Goal: Navigation & Orientation: Go to known website

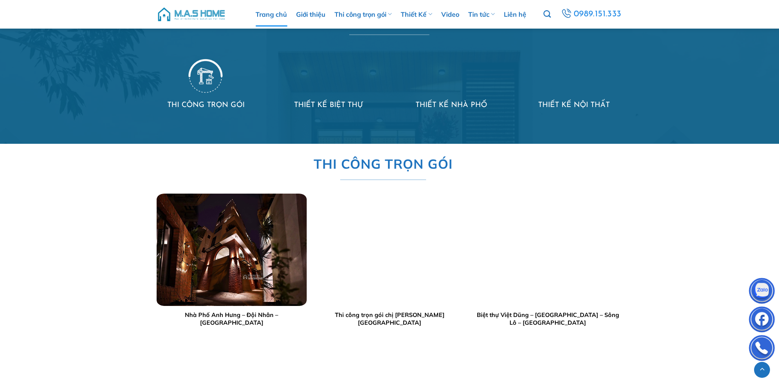
scroll to position [899, 0]
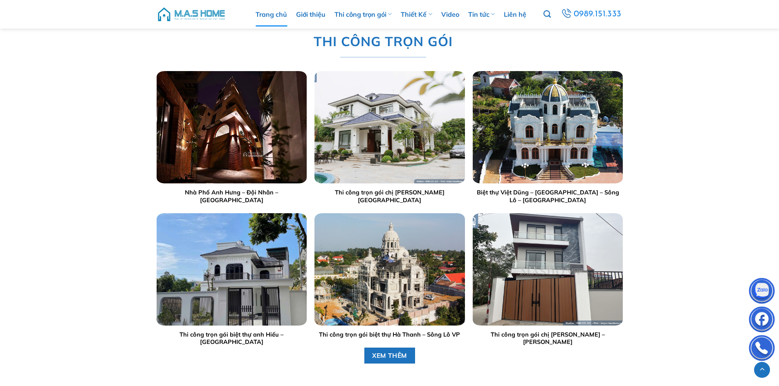
click at [197, 13] on img at bounding box center [191, 14] width 69 height 25
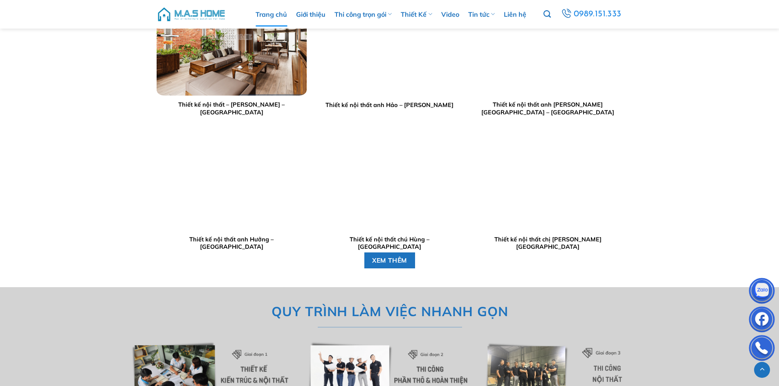
scroll to position [1962, 0]
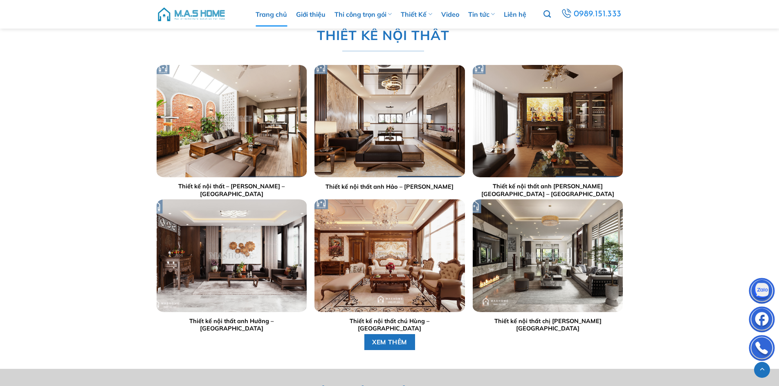
click at [207, 17] on img at bounding box center [191, 14] width 69 height 25
